Goal: Task Accomplishment & Management: Complete application form

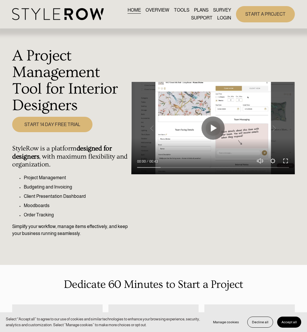
click at [219, 17] on link "LOGIN" at bounding box center [224, 18] width 14 height 8
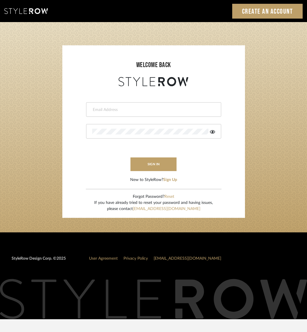
type input "tara@fustco.com"
click at [158, 163] on button "sign in" at bounding box center [154, 164] width 46 height 14
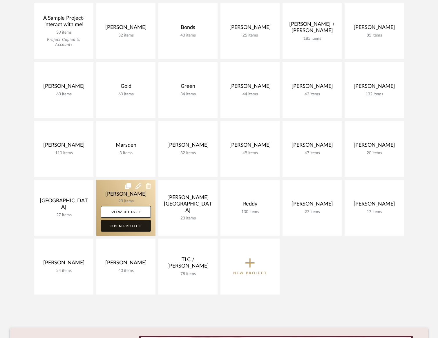
click at [126, 225] on link "Open Project" at bounding box center [126, 226] width 50 height 12
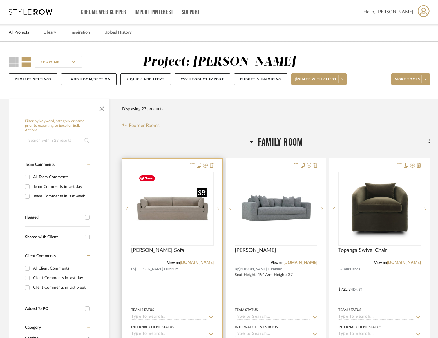
click at [173, 207] on img "0" at bounding box center [172, 209] width 73 height 73
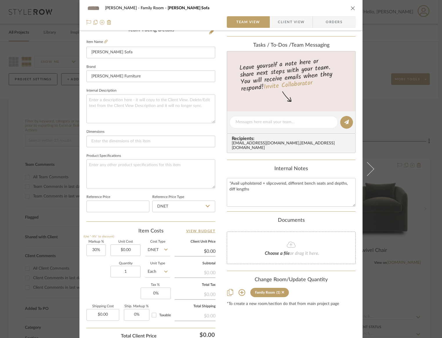
scroll to position [156, 0]
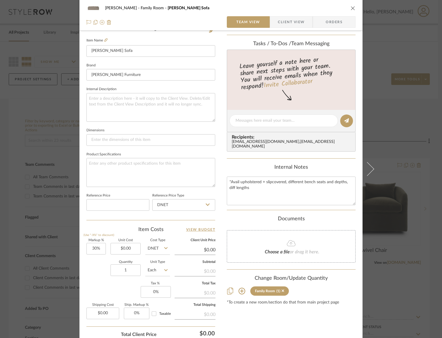
click at [272, 250] on span "Choose a file" at bounding box center [277, 252] width 25 height 5
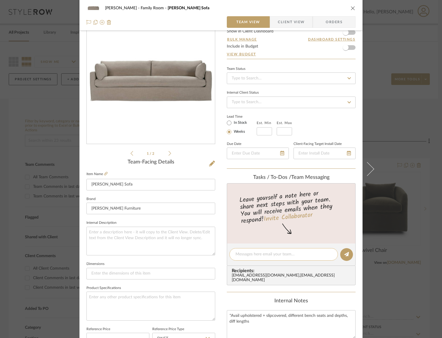
scroll to position [20, 0]
